Goal: Task Accomplishment & Management: Manage account settings

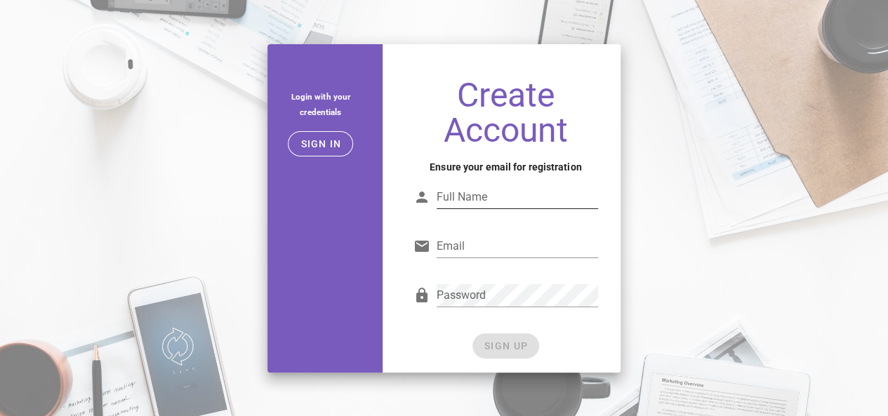
click at [460, 192] on div "Full Name" at bounding box center [517, 197] width 161 height 22
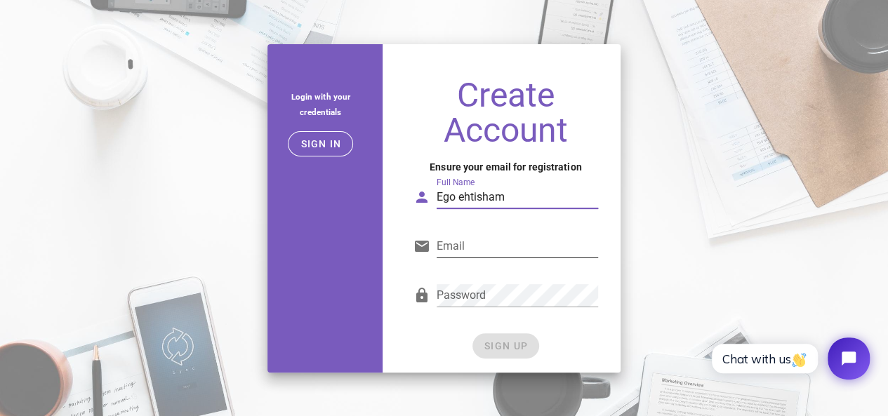
type input "Ego ehtisham"
click at [466, 247] on input "Email" at bounding box center [517, 246] width 161 height 22
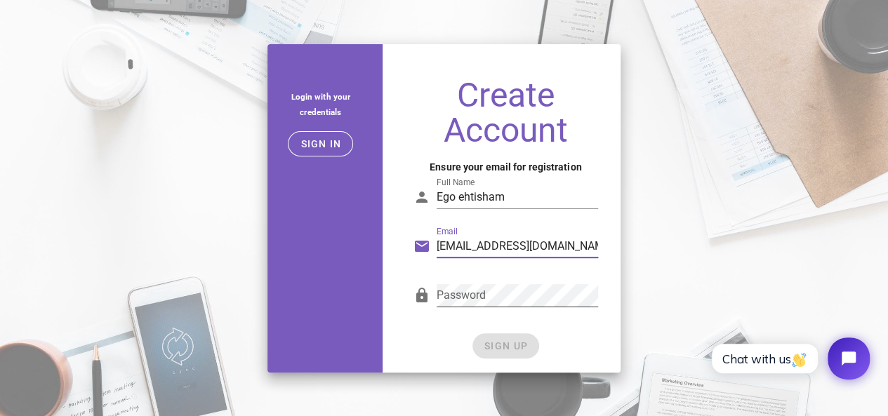
type input "[EMAIL_ADDRESS][DOMAIN_NAME]"
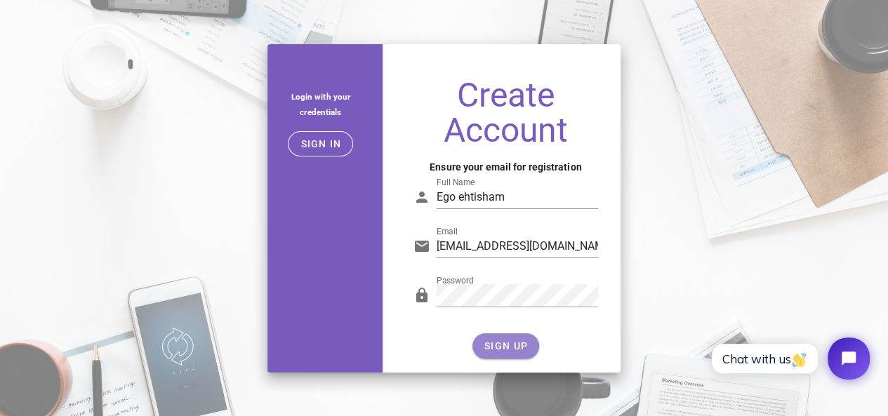
click at [498, 343] on span "SIGN UP" at bounding box center [506, 345] width 44 height 11
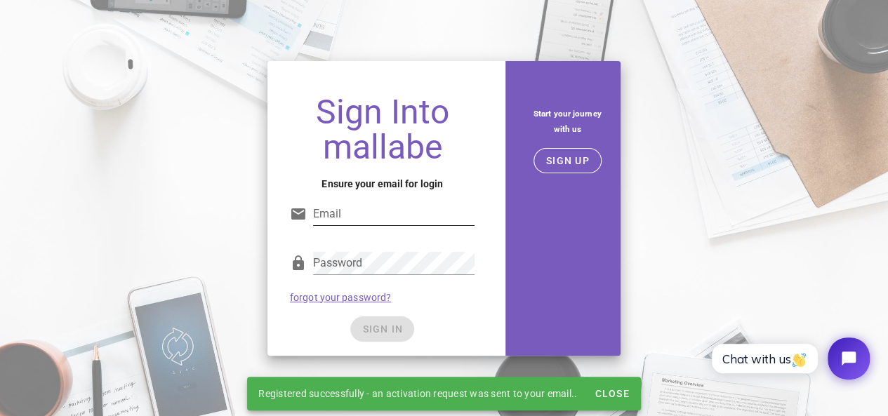
click at [390, 218] on input "Email" at bounding box center [393, 214] width 161 height 22
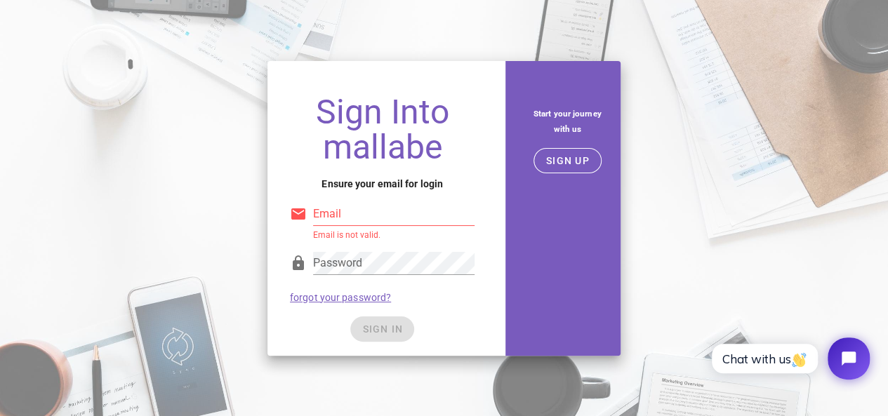
click at [380, 209] on input "Email" at bounding box center [393, 214] width 161 height 22
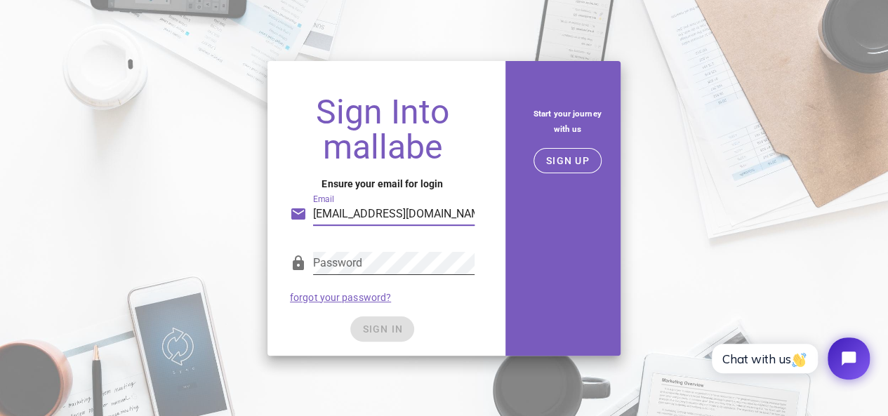
type input "[EMAIL_ADDRESS][DOMAIN_NAME]"
click at [393, 329] on div "SIGN IN" at bounding box center [382, 329] width 185 height 25
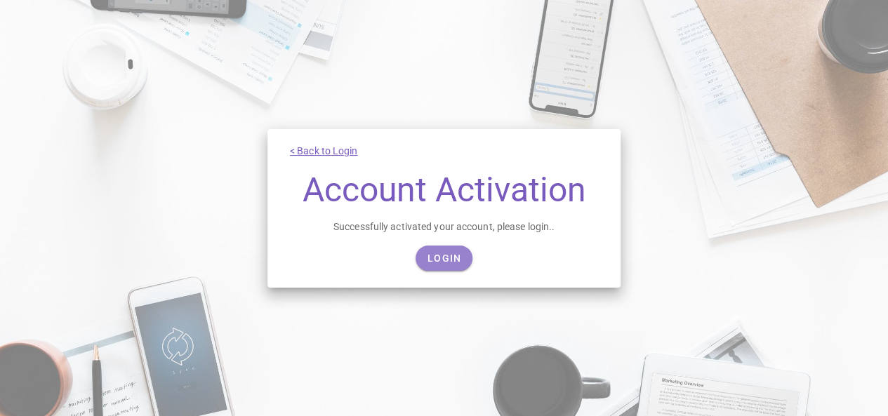
click at [456, 246] on link "Login" at bounding box center [444, 258] width 57 height 25
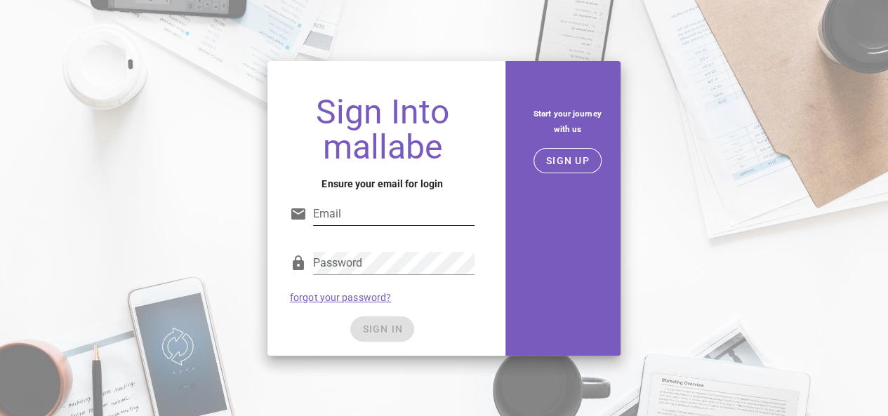
click at [403, 214] on input "Email" at bounding box center [393, 214] width 161 height 22
click at [369, 215] on input "Email" at bounding box center [393, 214] width 161 height 22
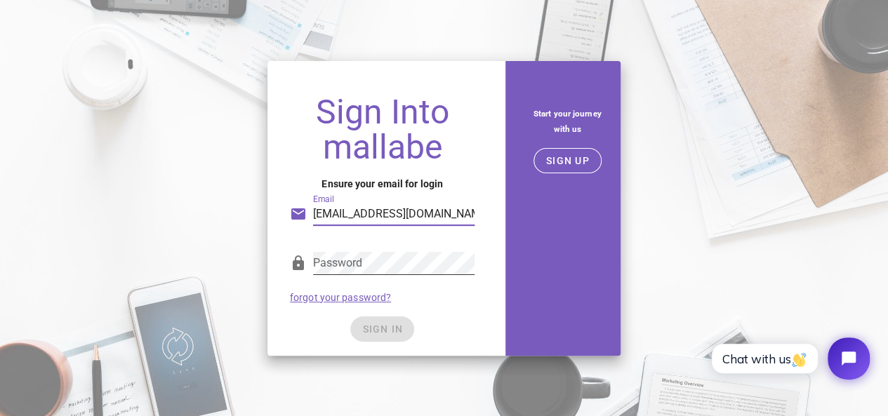
type input "[EMAIL_ADDRESS][DOMAIN_NAME]"
click at [358, 262] on div "Password" at bounding box center [393, 263] width 161 height 22
drag, startPoint x: 399, startPoint y: 338, endPoint x: 386, endPoint y: 331, distance: 14.8
click at [386, 331] on div "SIGN IN" at bounding box center [382, 329] width 185 height 25
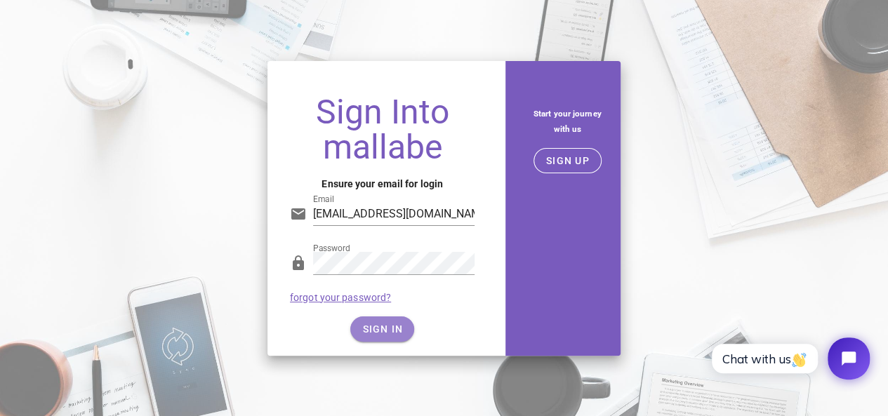
click at [386, 331] on span "SIGN IN" at bounding box center [382, 329] width 41 height 11
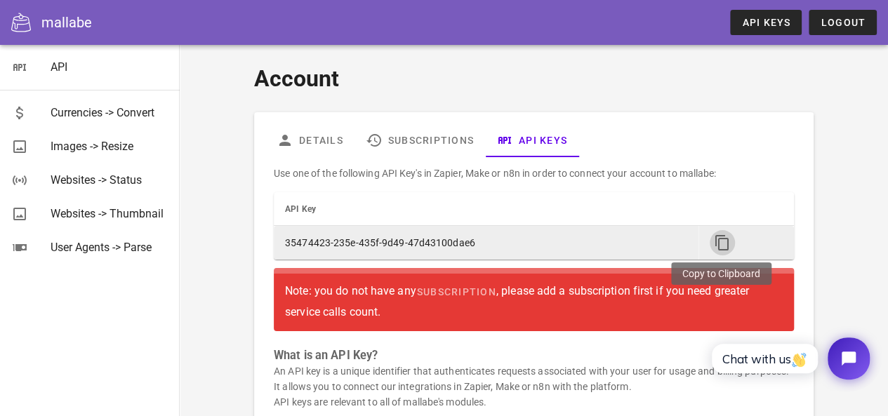
click at [728, 249] on icon "button" at bounding box center [722, 242] width 17 height 17
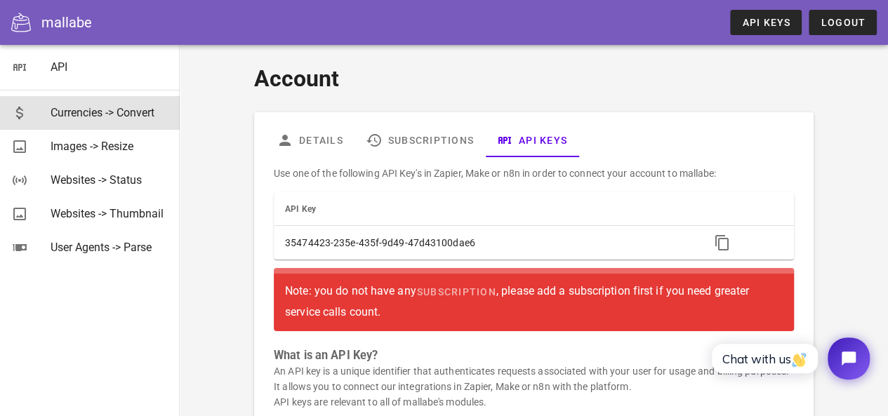
click at [82, 98] on div "Currencies -> Convert" at bounding box center [110, 113] width 118 height 30
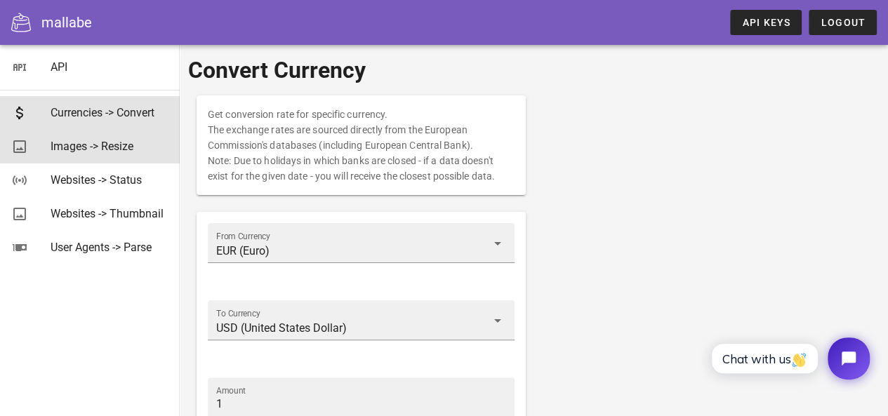
click at [114, 147] on div "Images -> Resize" at bounding box center [110, 146] width 118 height 13
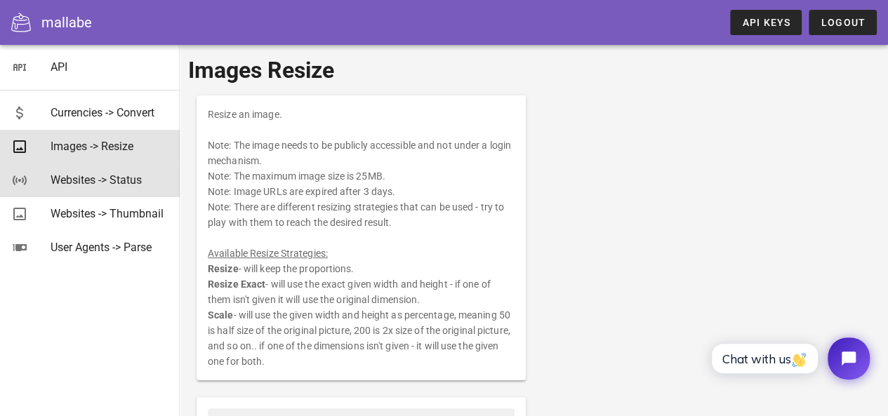
click at [118, 179] on div "Websites -> Status" at bounding box center [110, 179] width 118 height 13
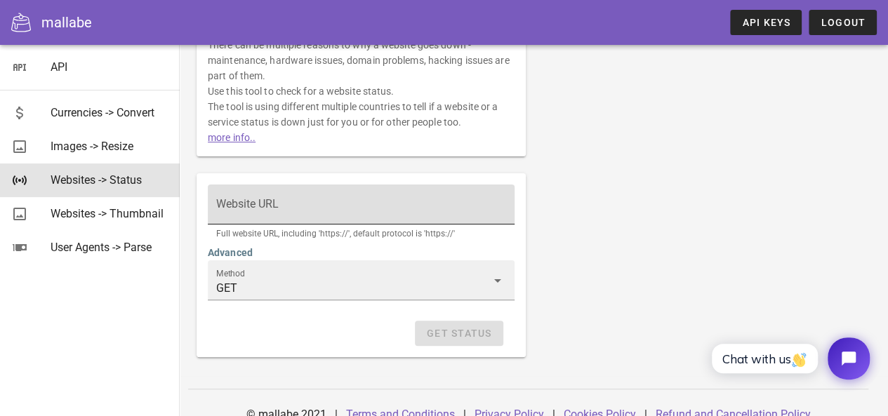
scroll to position [70, 0]
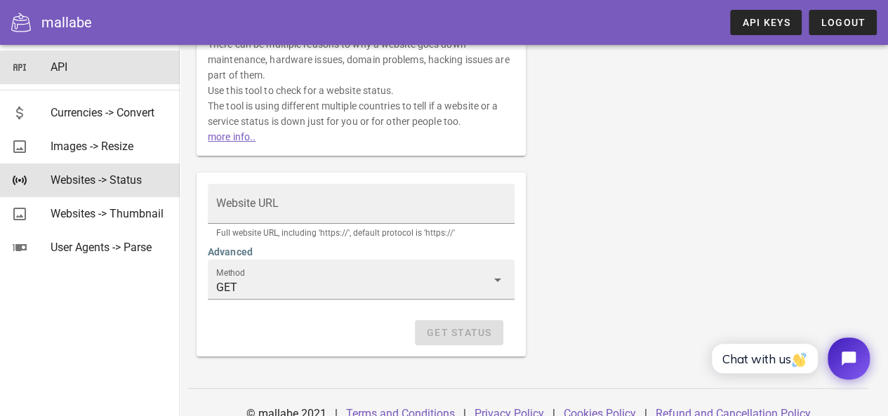
click at [88, 64] on div "API" at bounding box center [110, 66] width 118 height 13
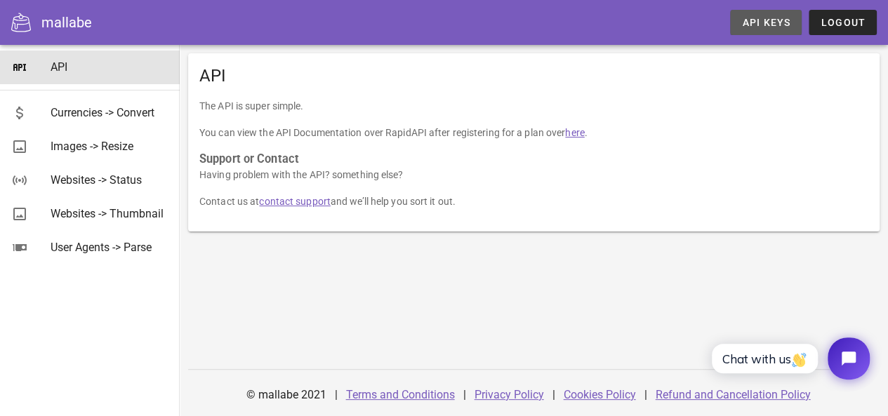
click at [761, 18] on span "API Keys" at bounding box center [765, 22] width 49 height 11
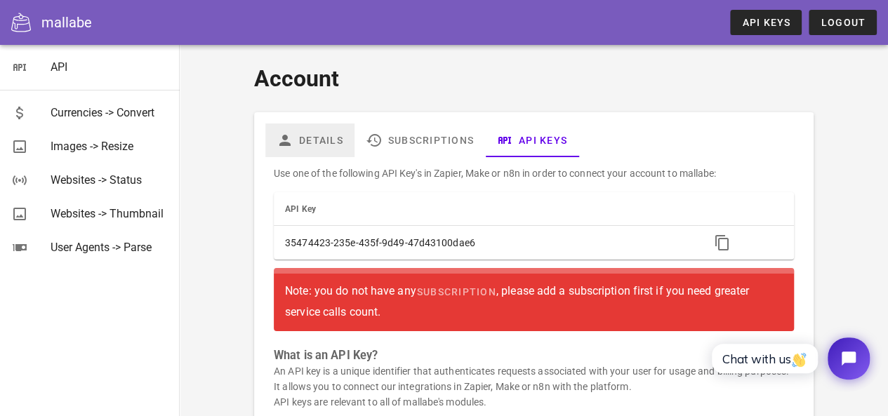
click at [323, 139] on link "Details" at bounding box center [309, 141] width 89 height 34
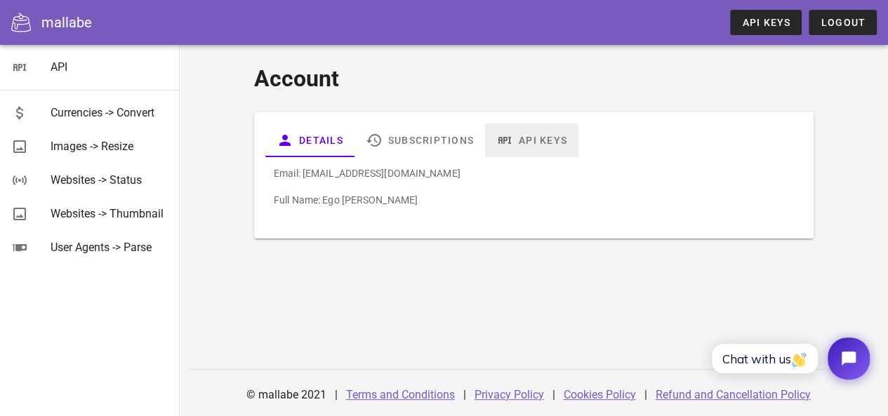
click at [505, 132] on icon at bounding box center [504, 140] width 17 height 17
